Goal: Task Accomplishment & Management: Manage account settings

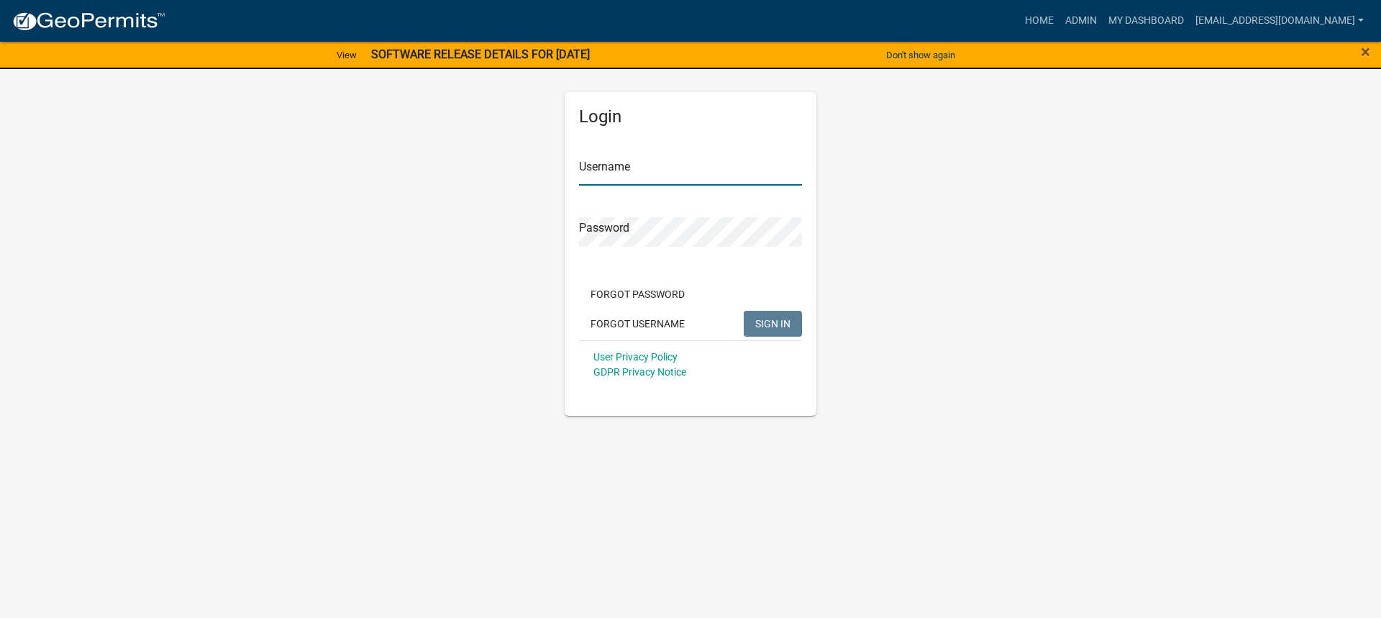
type input "[EMAIL_ADDRESS][DOMAIN_NAME]"
click at [780, 325] on span "SIGN IN" at bounding box center [773, 323] width 35 height 12
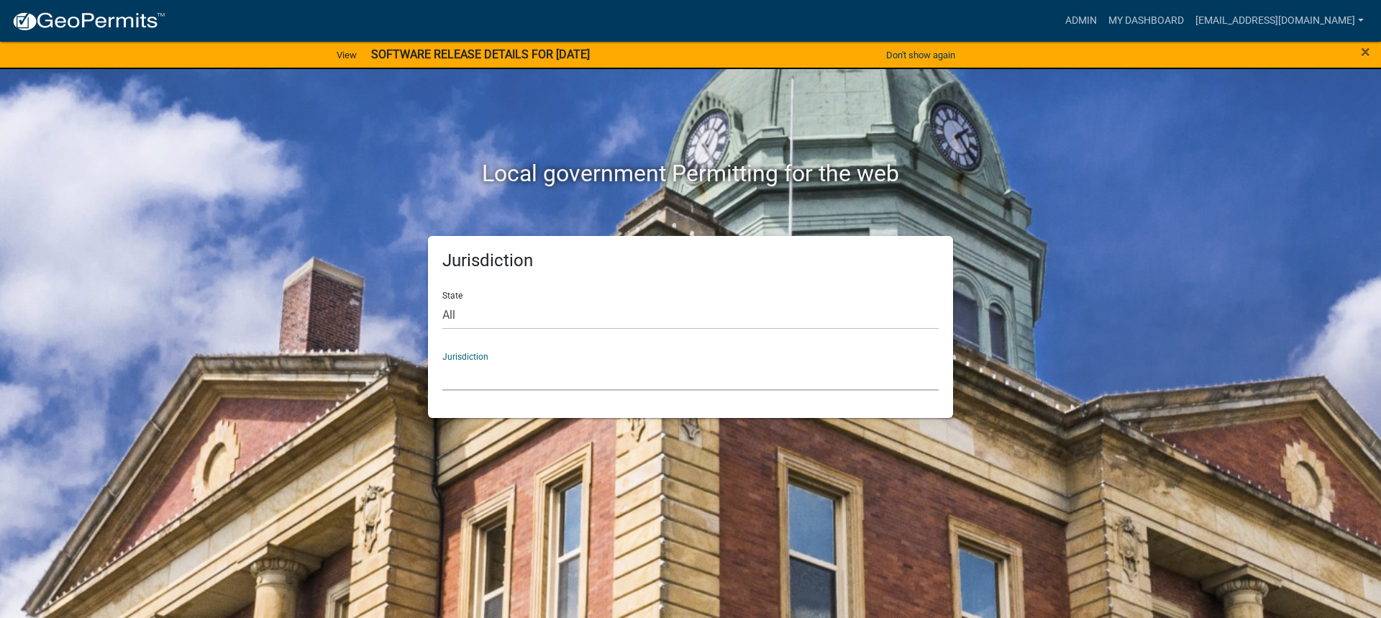
click at [478, 381] on select "[GEOGRAPHIC_DATA], [US_STATE] [GEOGRAPHIC_DATA], [US_STATE][PERSON_NAME][GEOGRA…" at bounding box center [691, 376] width 496 height 30
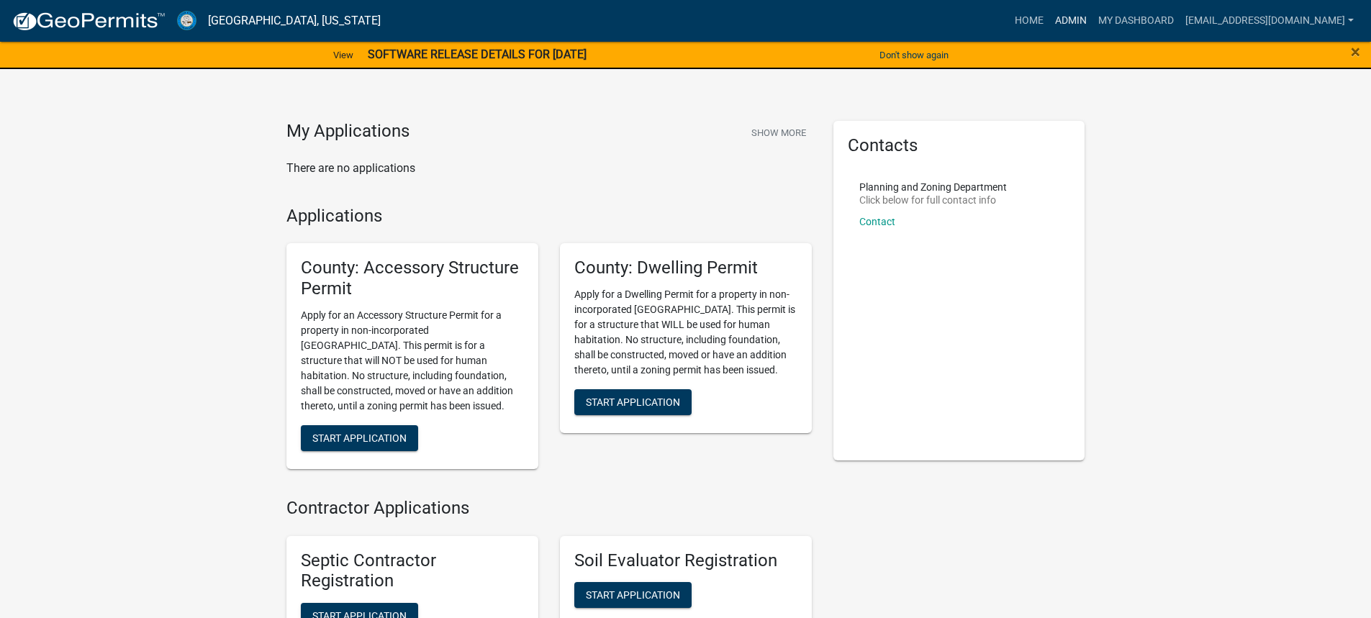
click at [1049, 16] on link "Admin" at bounding box center [1070, 20] width 43 height 27
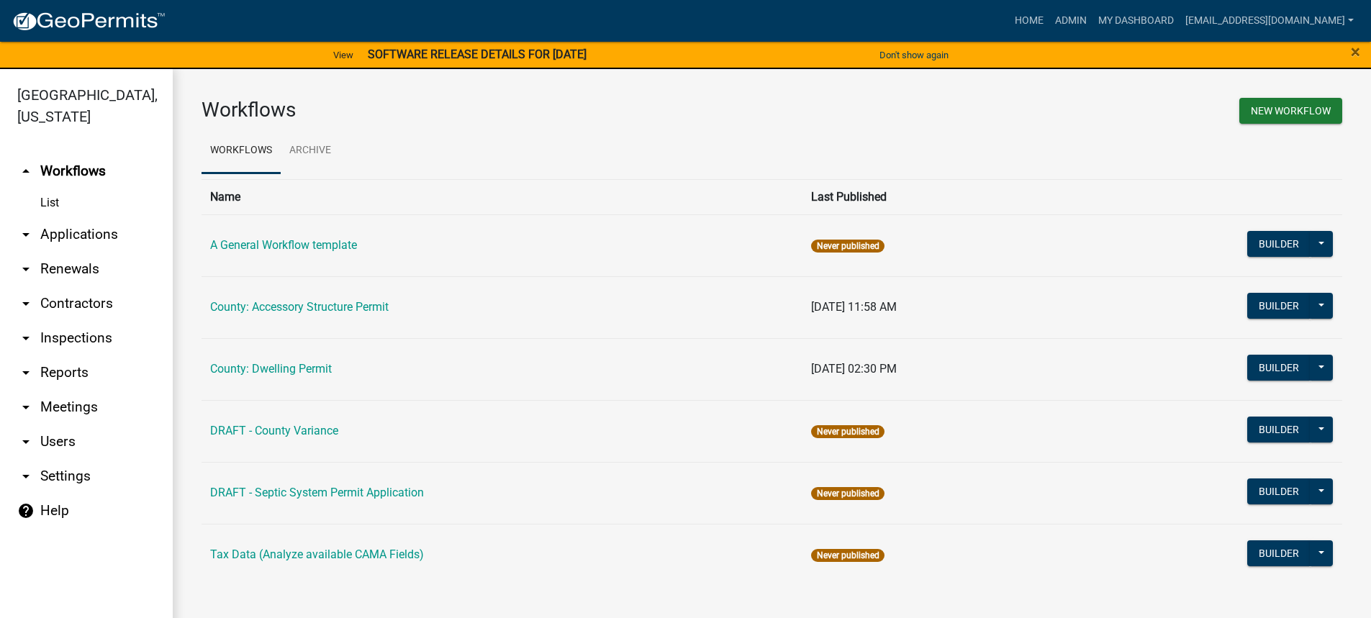
click at [96, 230] on link "arrow_drop_down Applications" at bounding box center [86, 234] width 173 height 35
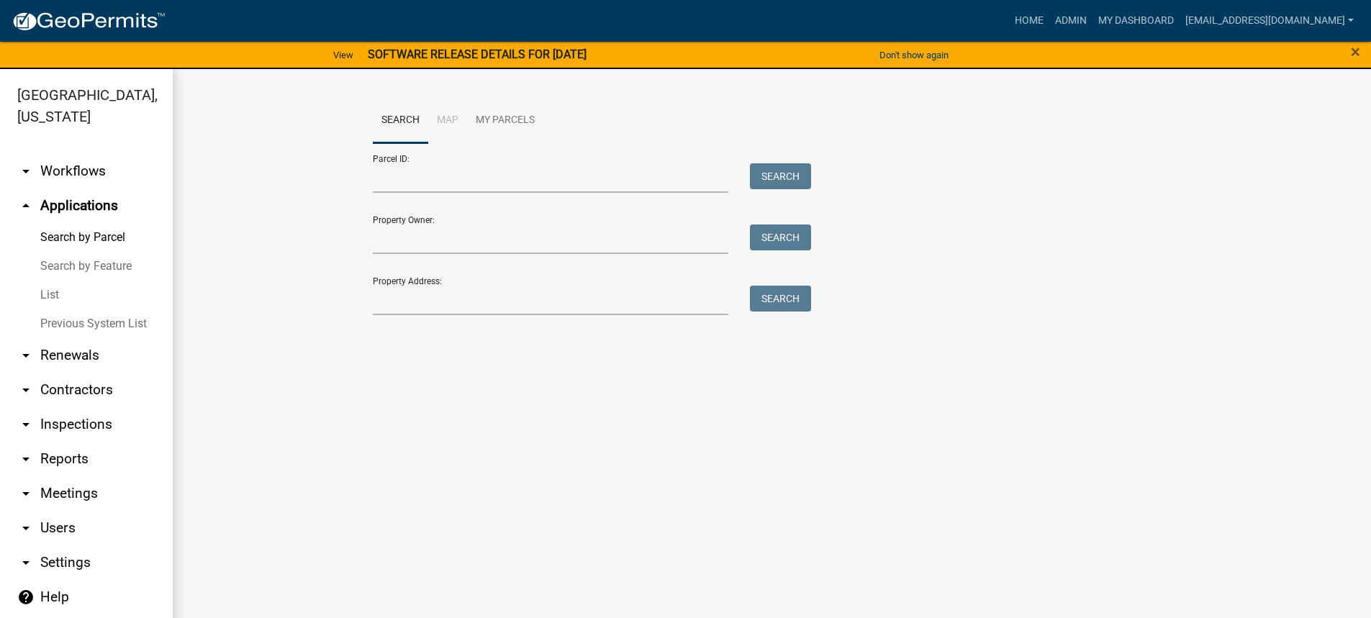
click at [51, 291] on link "List" at bounding box center [86, 295] width 173 height 29
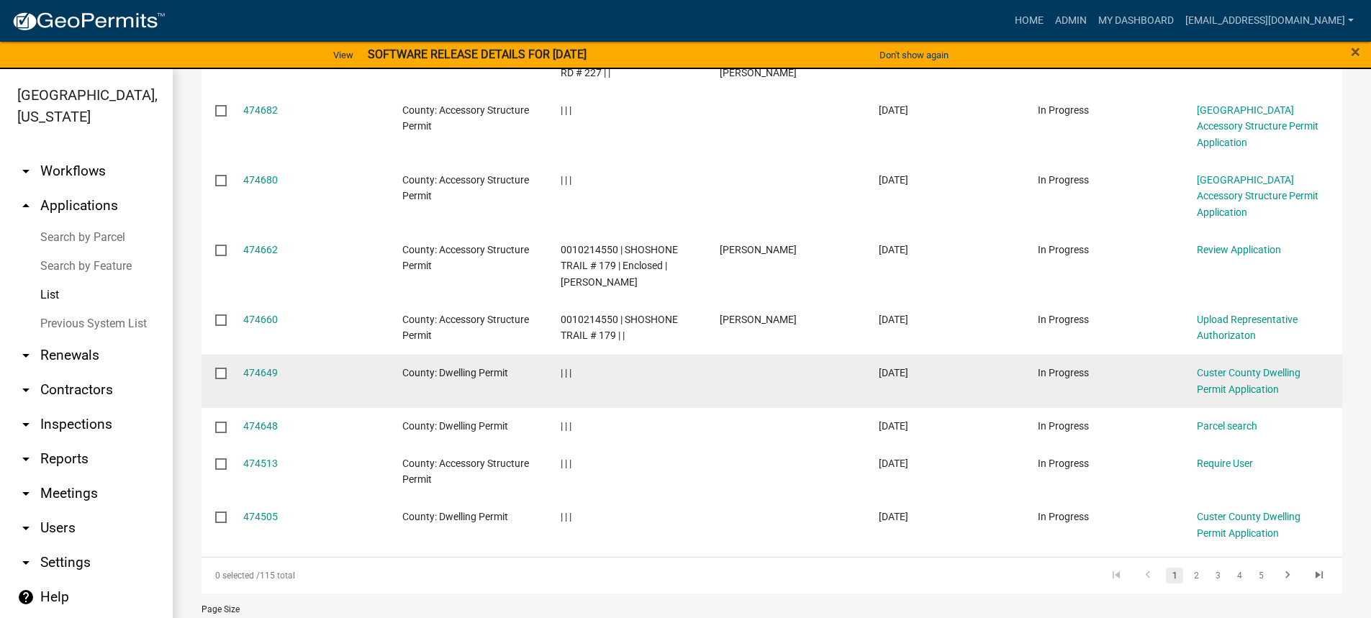
scroll to position [360, 0]
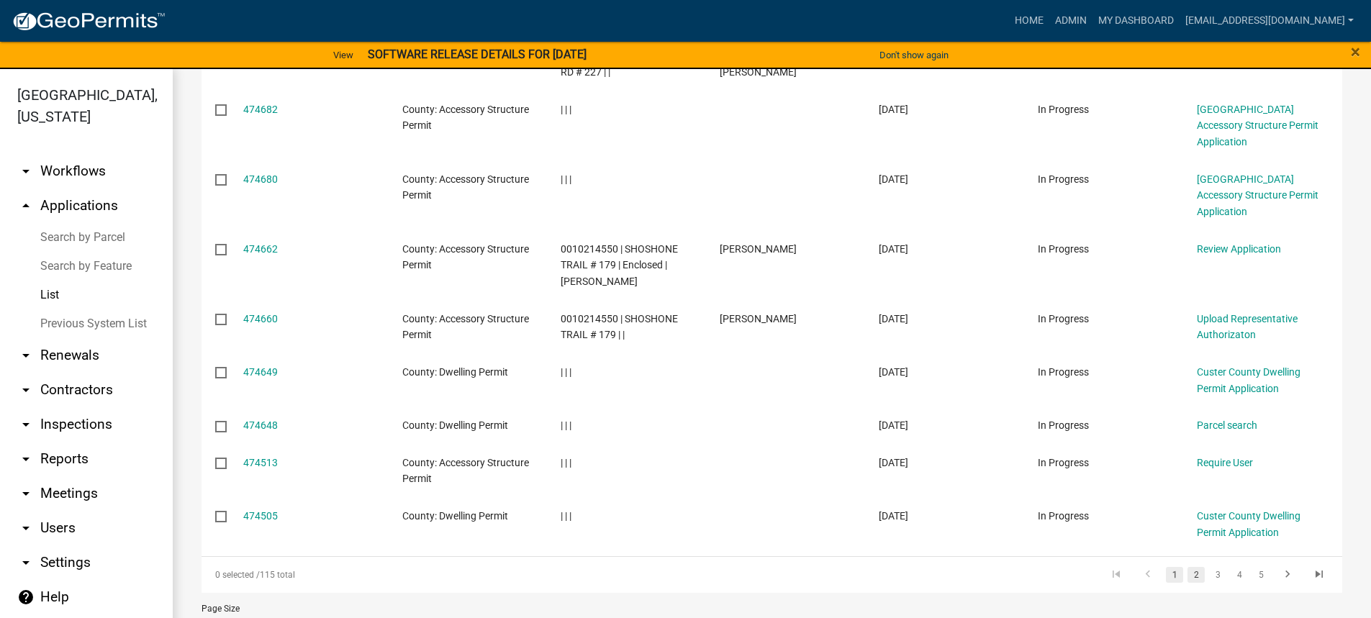
click at [1187, 567] on link "2" at bounding box center [1195, 575] width 17 height 16
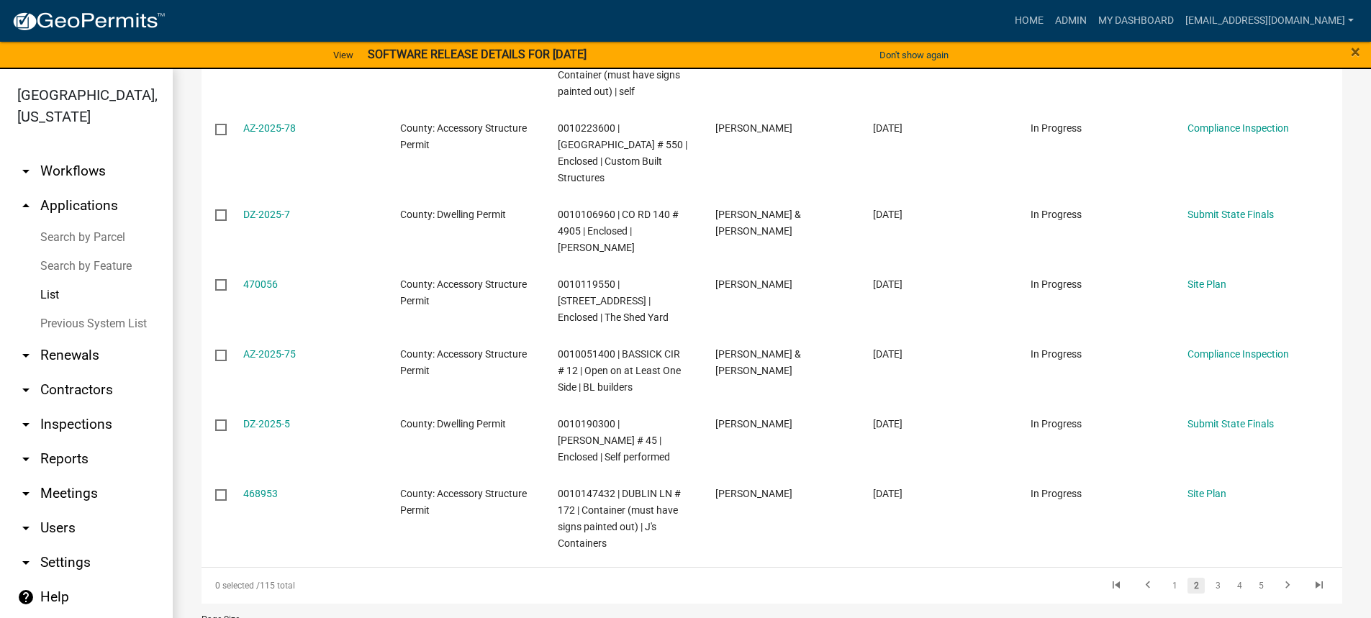
scroll to position [571, 0]
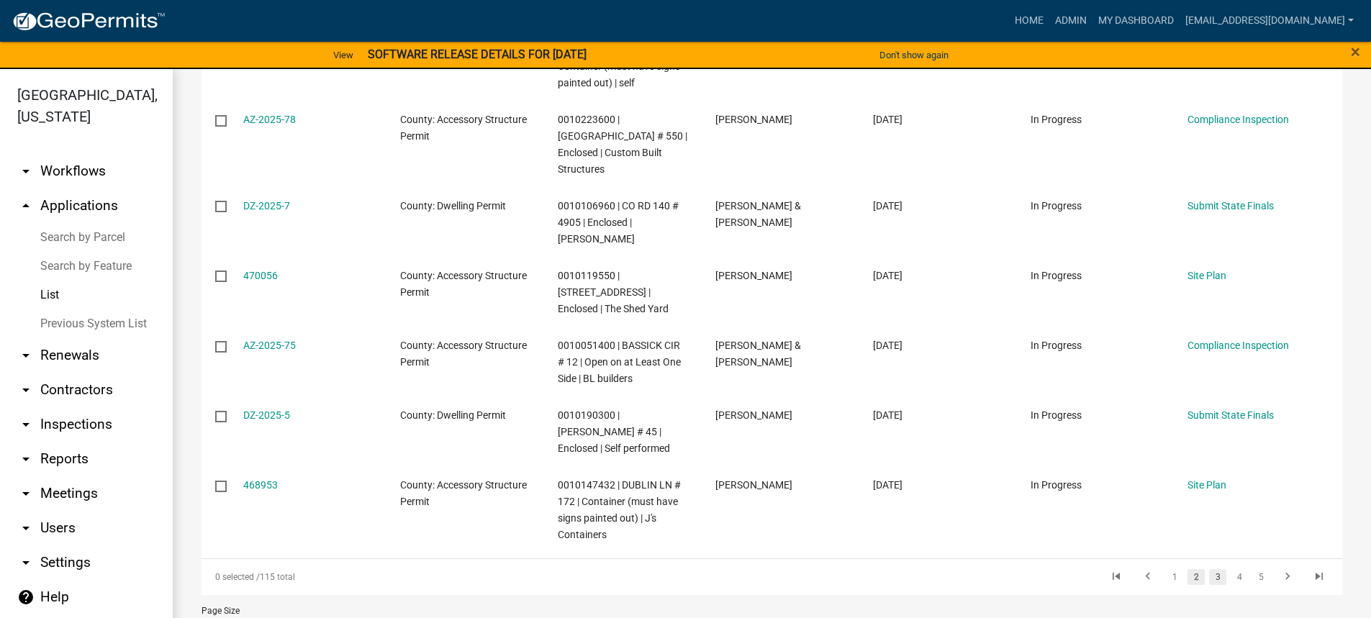
click at [1209, 569] on link "3" at bounding box center [1217, 577] width 17 height 16
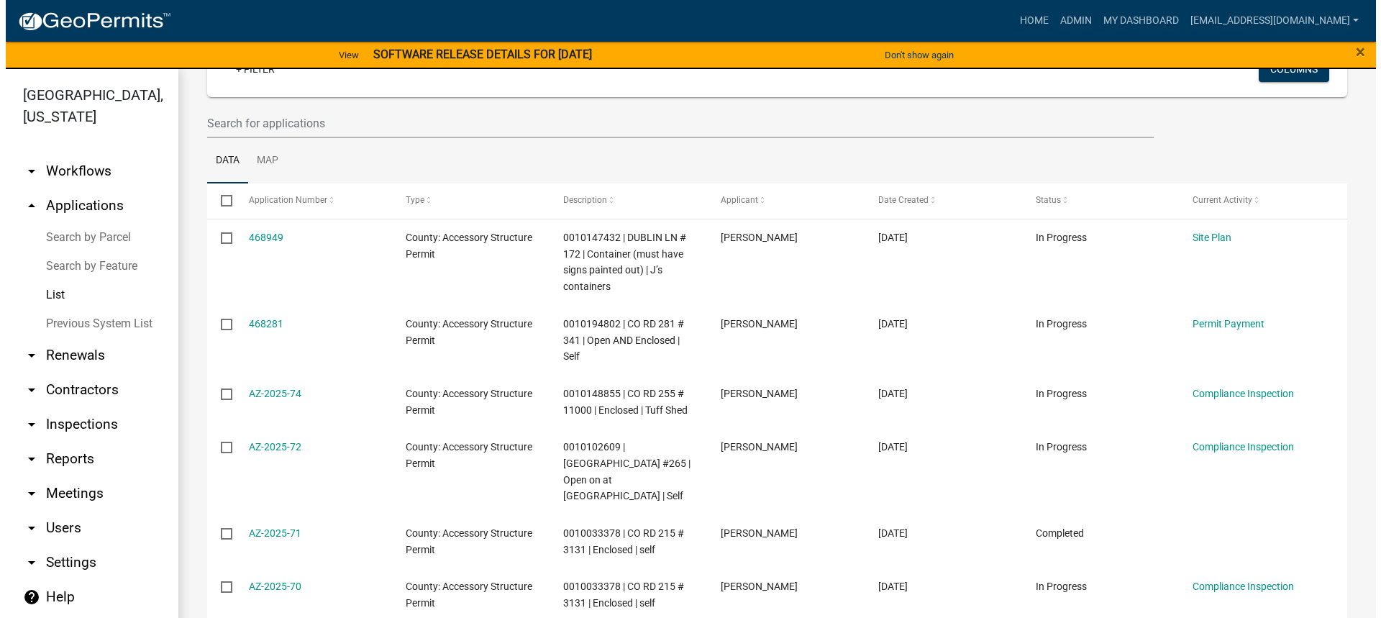
scroll to position [96, 0]
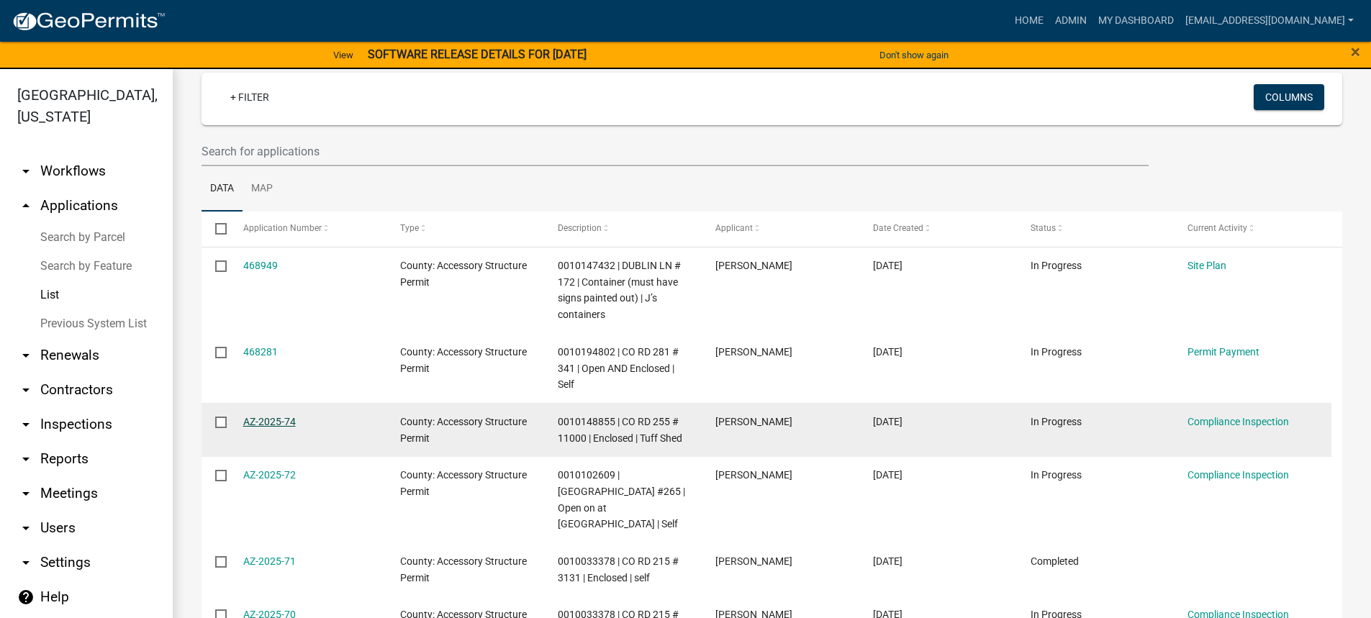
click at [273, 417] on link "AZ-2025-74" at bounding box center [269, 422] width 53 height 12
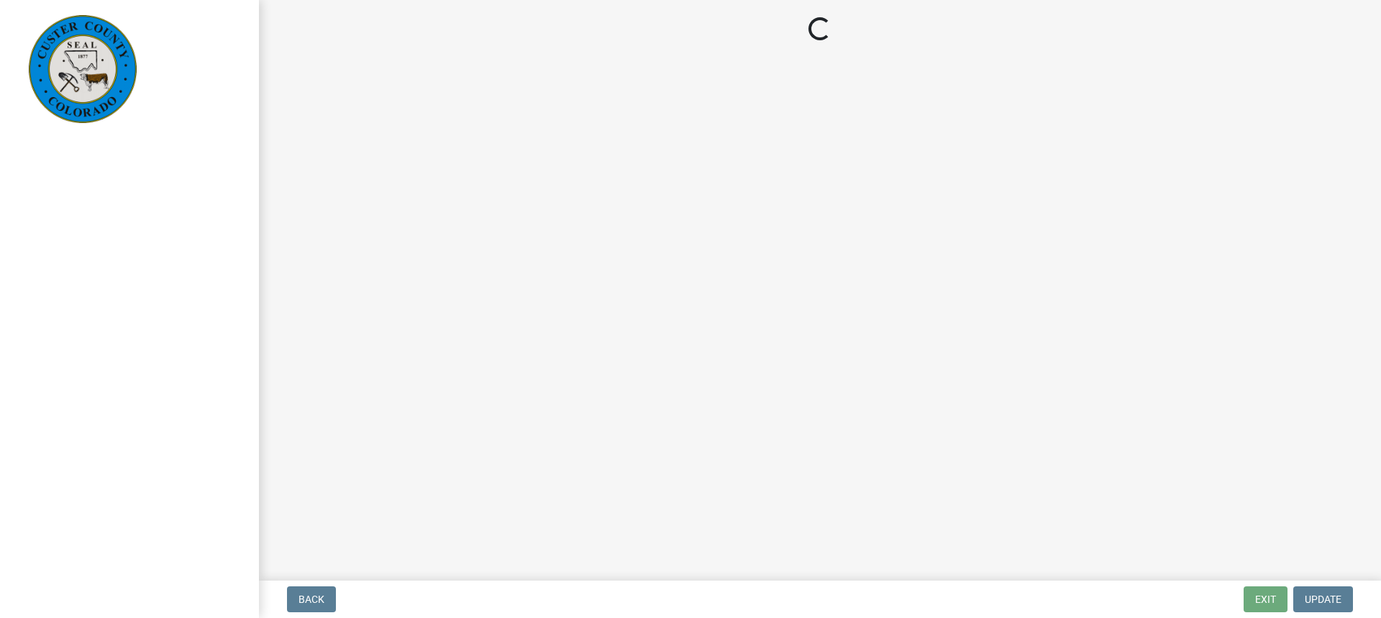
select select "cd09b013-b94f-4524-a046-a3f04ce1867e"
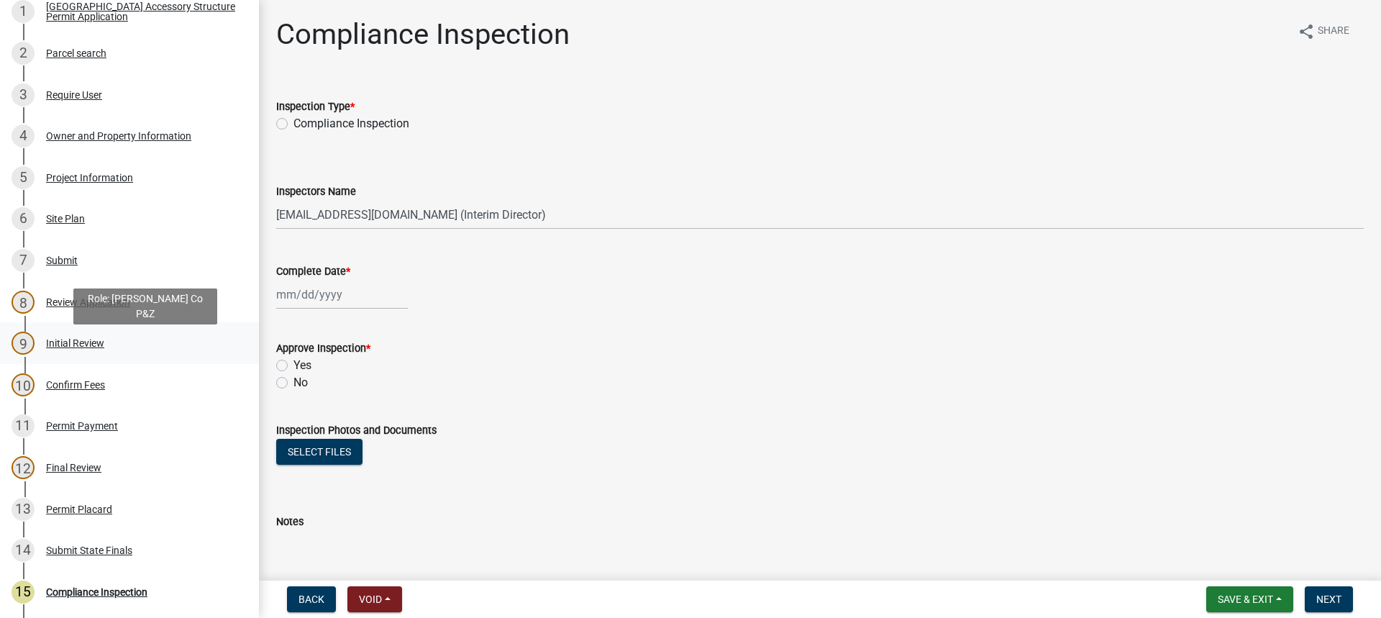
scroll to position [288, 0]
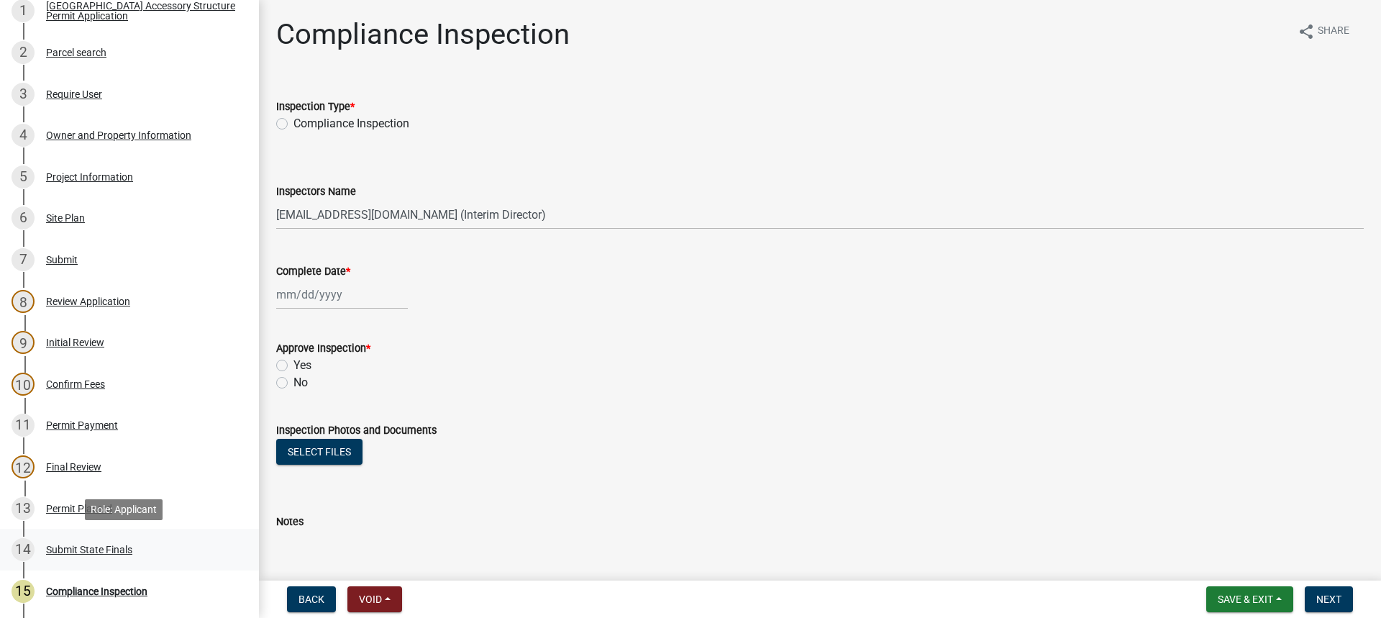
click at [103, 546] on div "Submit State Finals" at bounding box center [89, 550] width 86 height 10
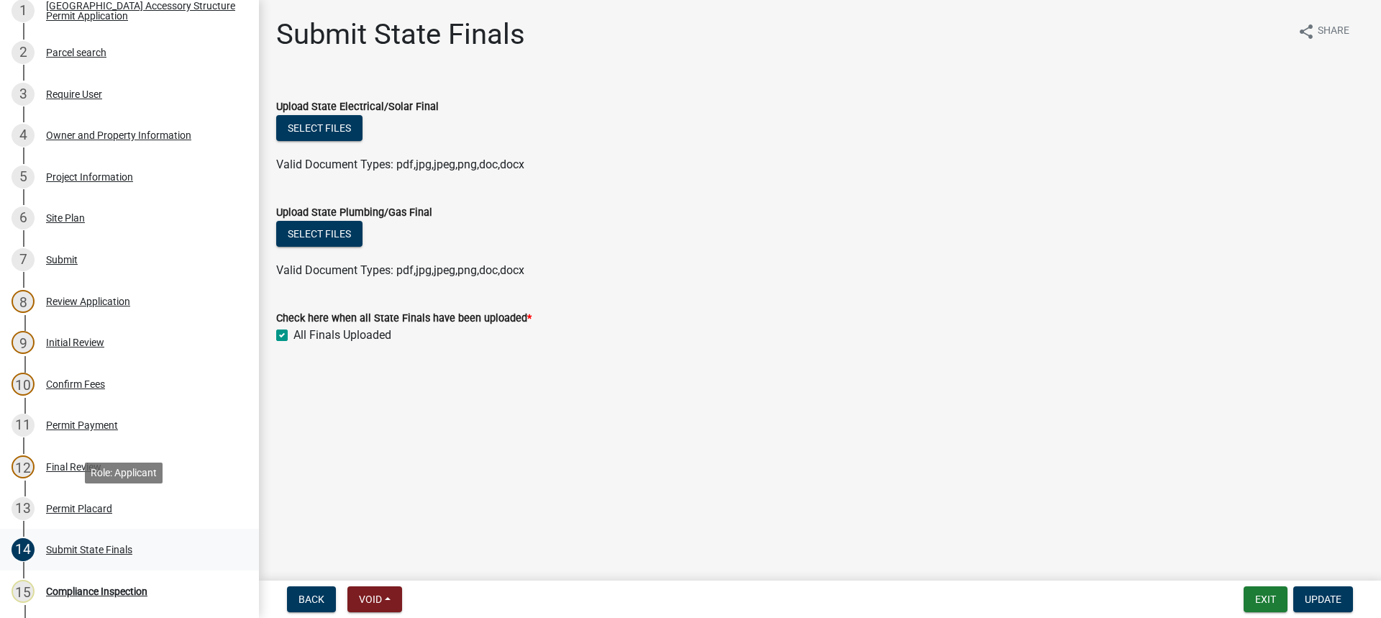
scroll to position [360, 0]
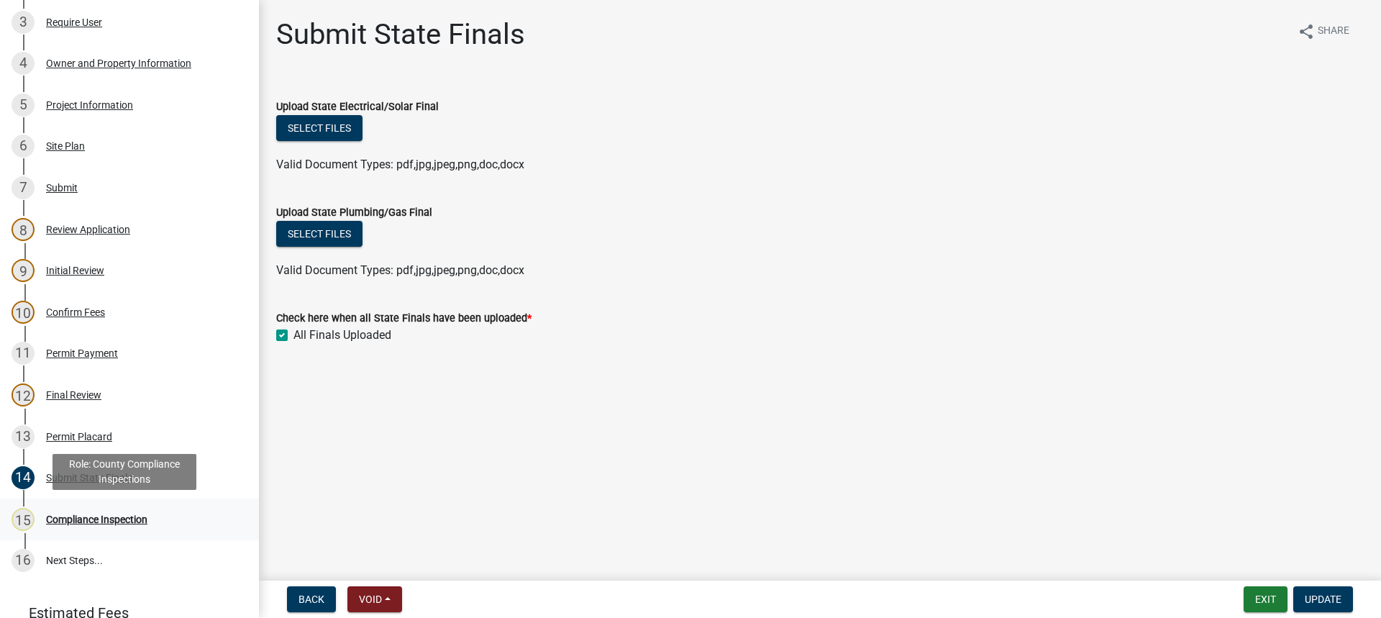
click at [115, 517] on div "Compliance Inspection" at bounding box center [96, 519] width 101 height 10
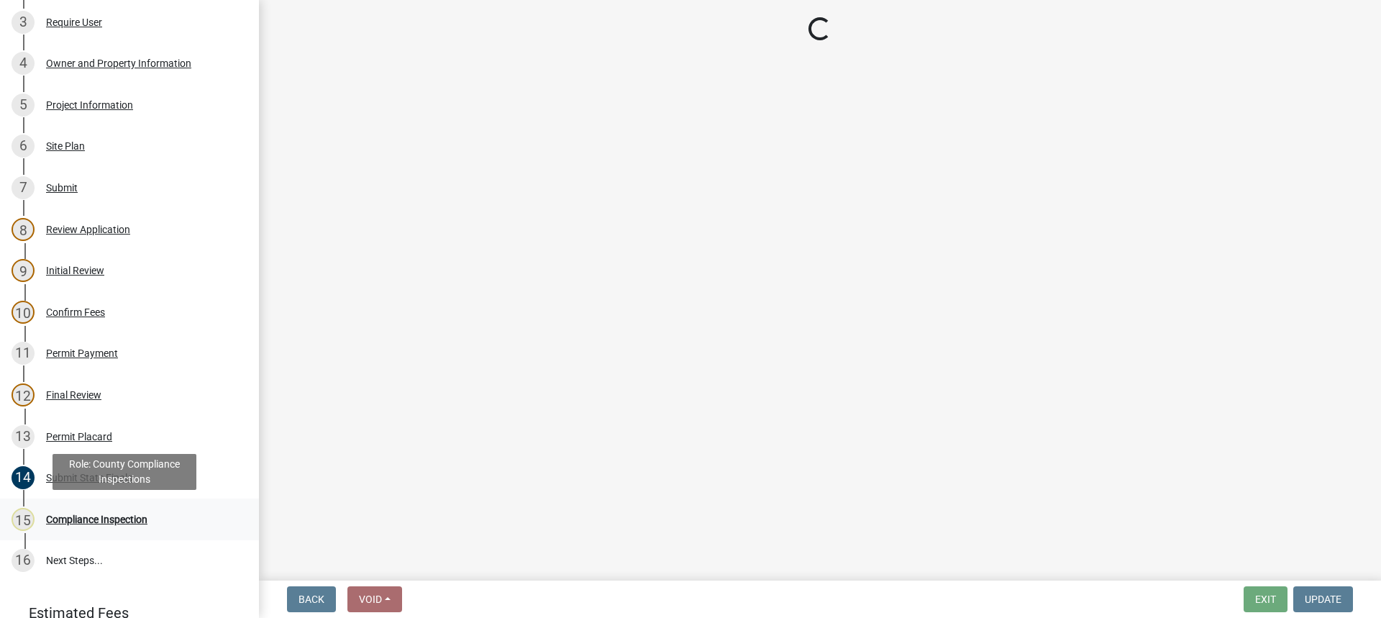
select select "cd09b013-b94f-4524-a046-a3f04ce1867e"
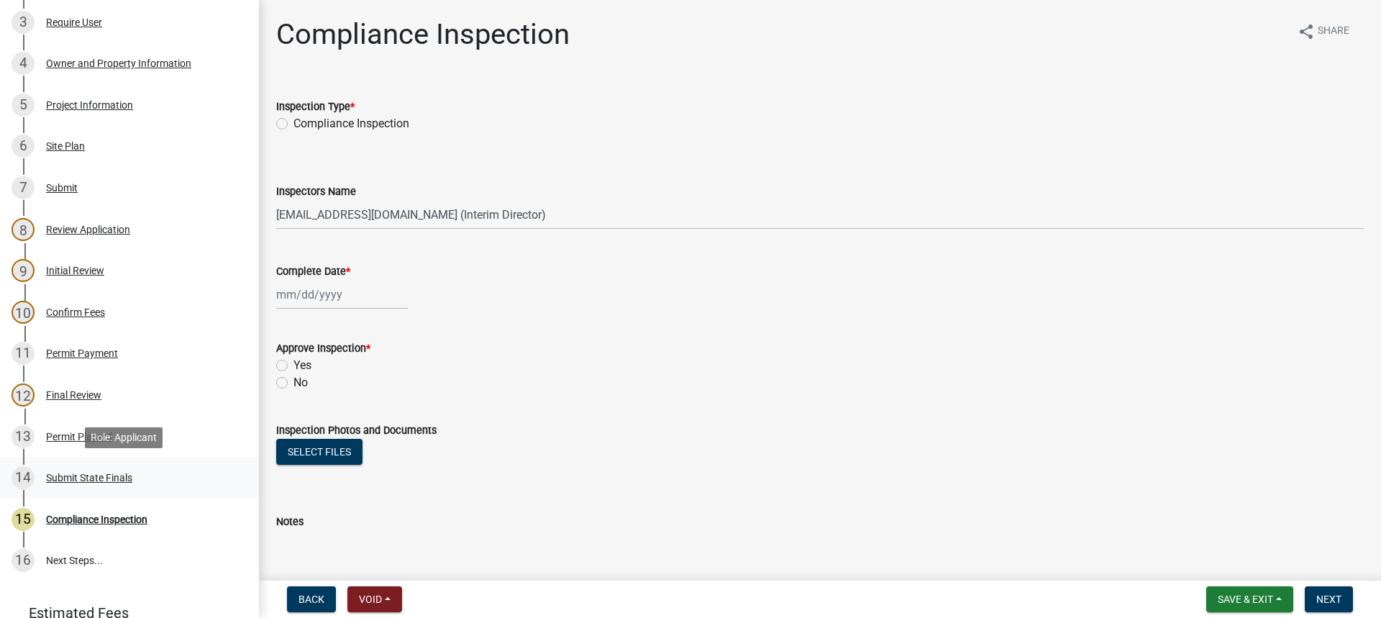
click at [76, 474] on div "Submit State Finals" at bounding box center [89, 478] width 86 height 10
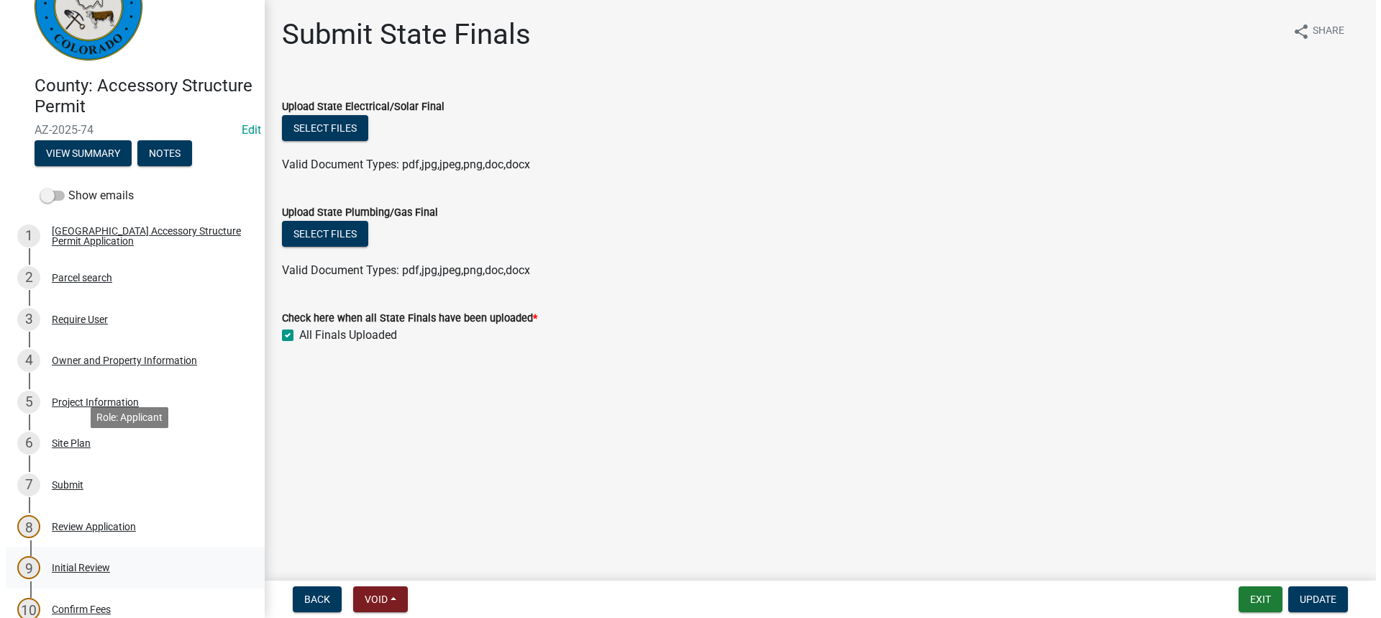
scroll to position [0, 0]
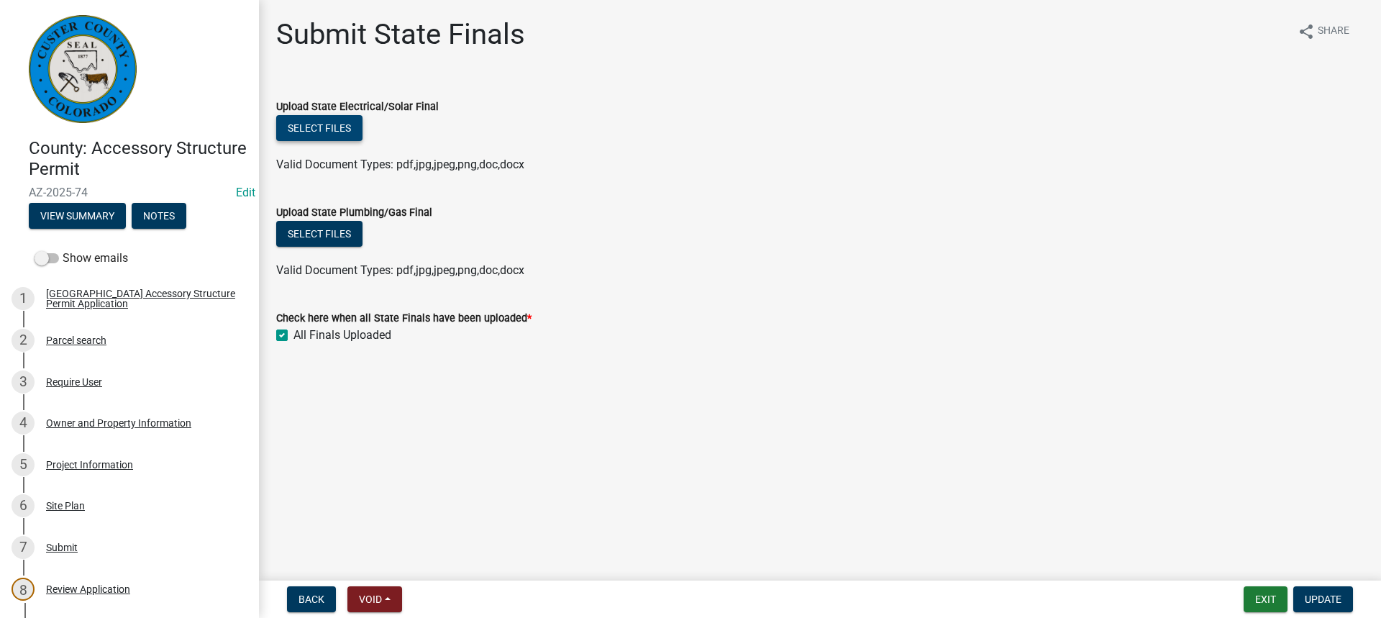
click at [333, 131] on button "Select files" at bounding box center [319, 128] width 86 height 26
